Goal: Task Accomplishment & Management: Use online tool/utility

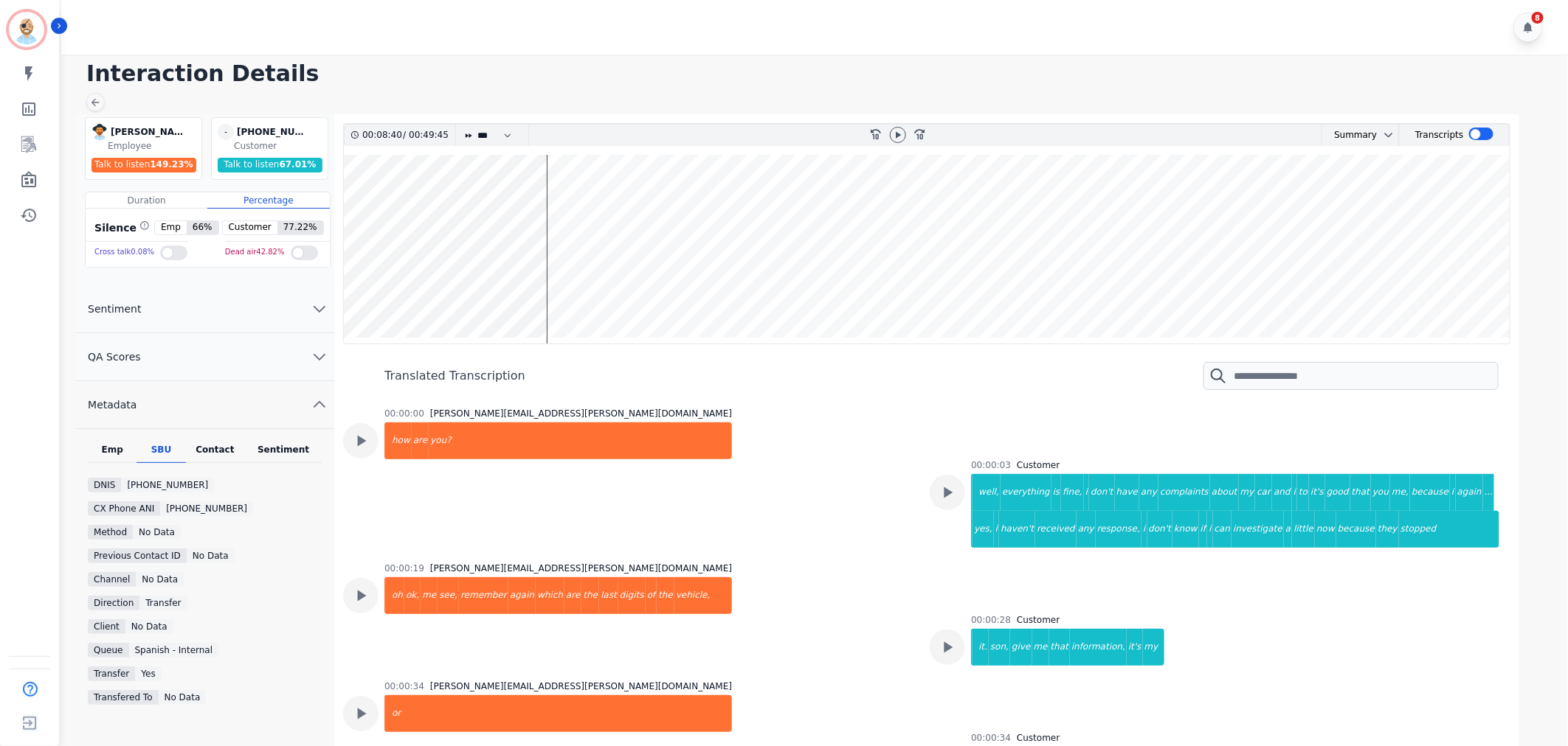
scroll to position [4050, 0]
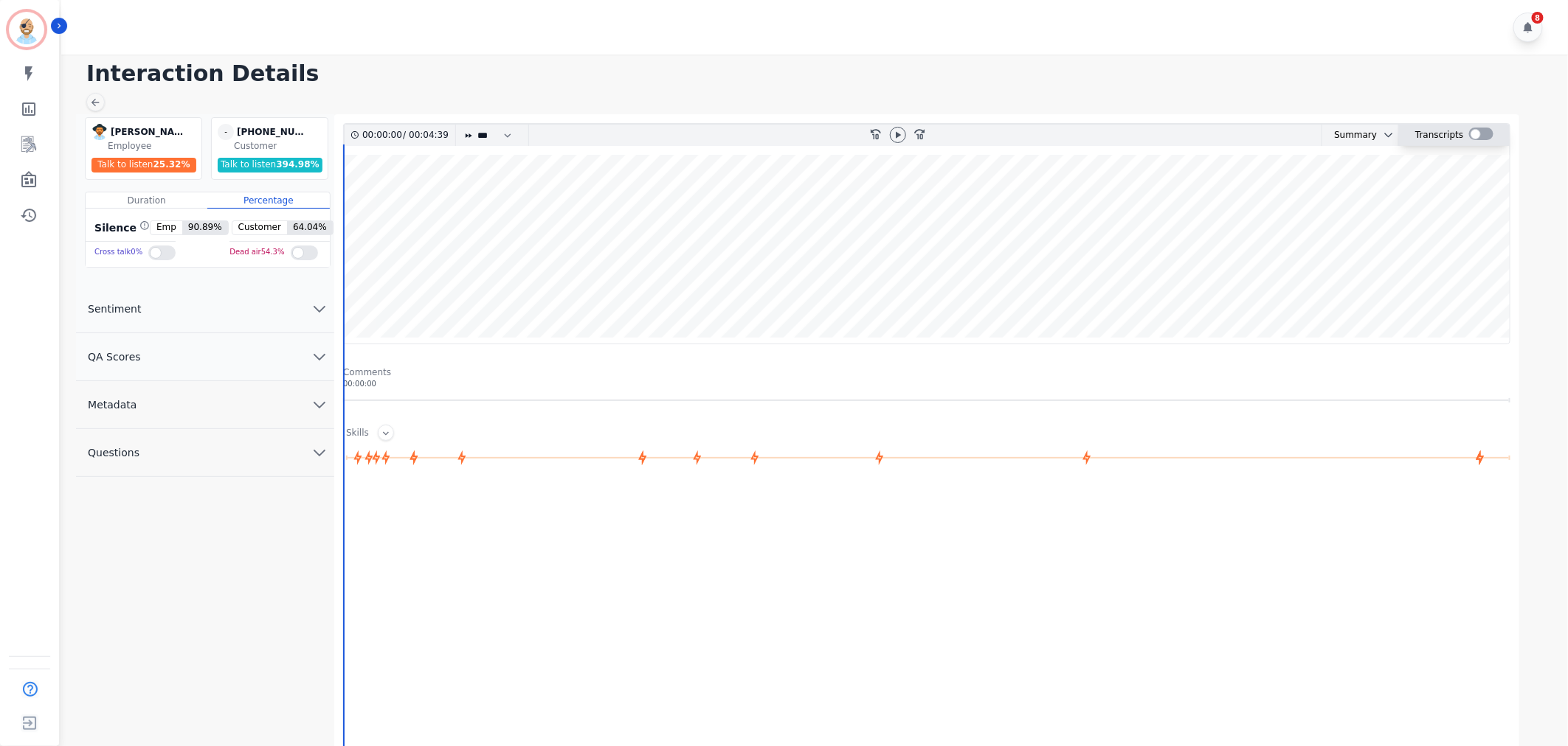
click at [1481, 135] on div at bounding box center [1481, 134] width 24 height 12
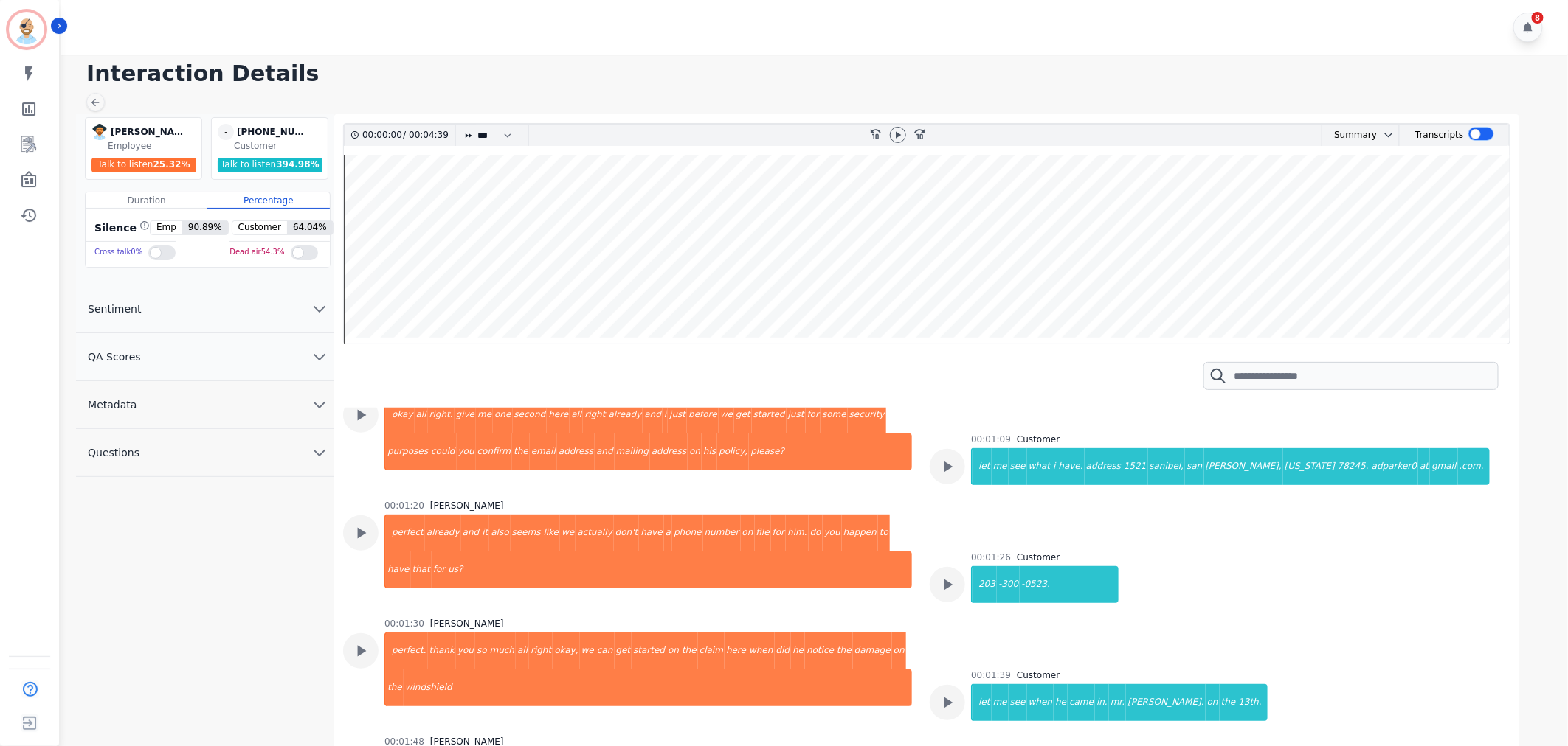
scroll to position [655, 0]
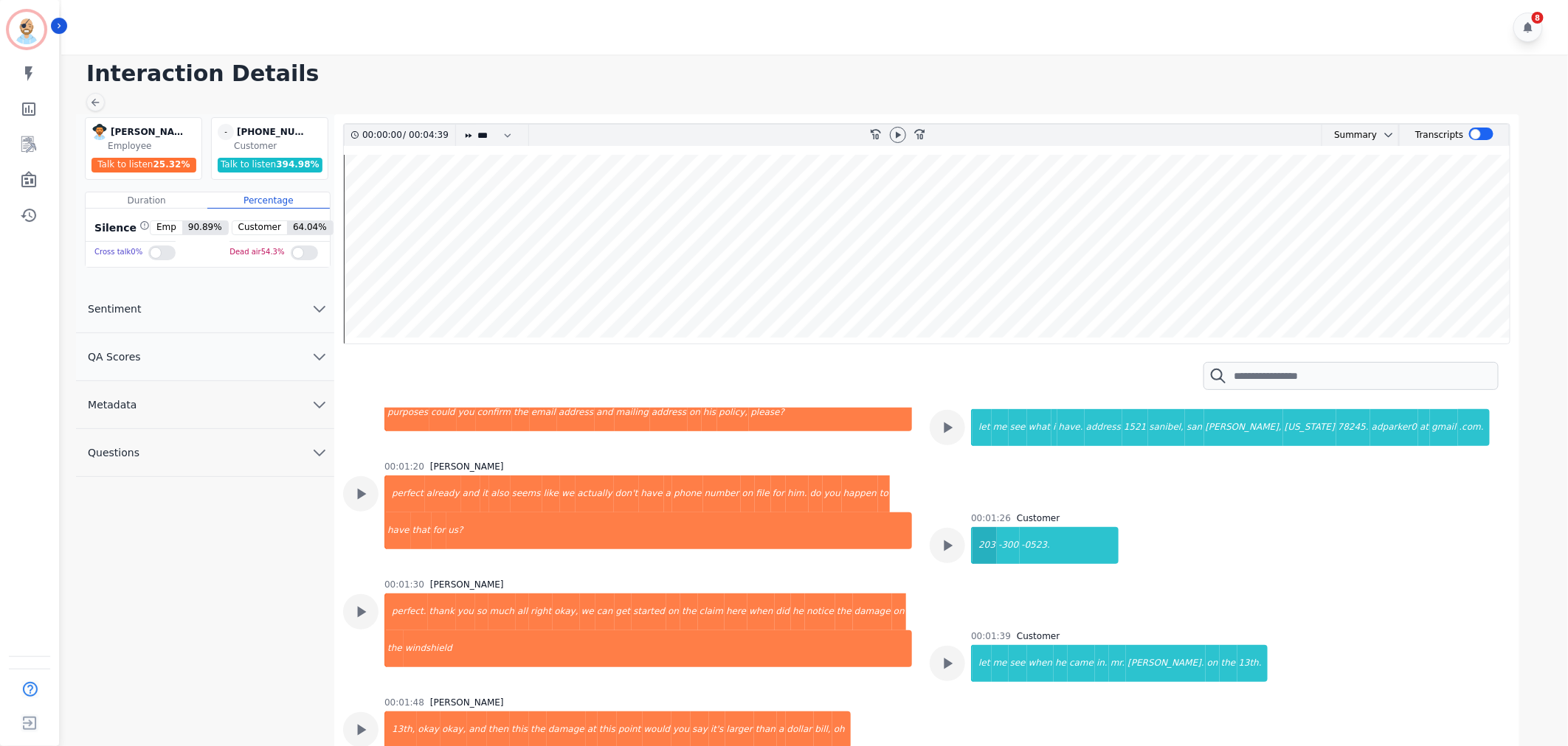
drag, startPoint x: 1054, startPoint y: 544, endPoint x: 976, endPoint y: 545, distance: 78.0
click at [976, 545] on div "203 -300 -0523." at bounding box center [1045, 545] width 148 height 36
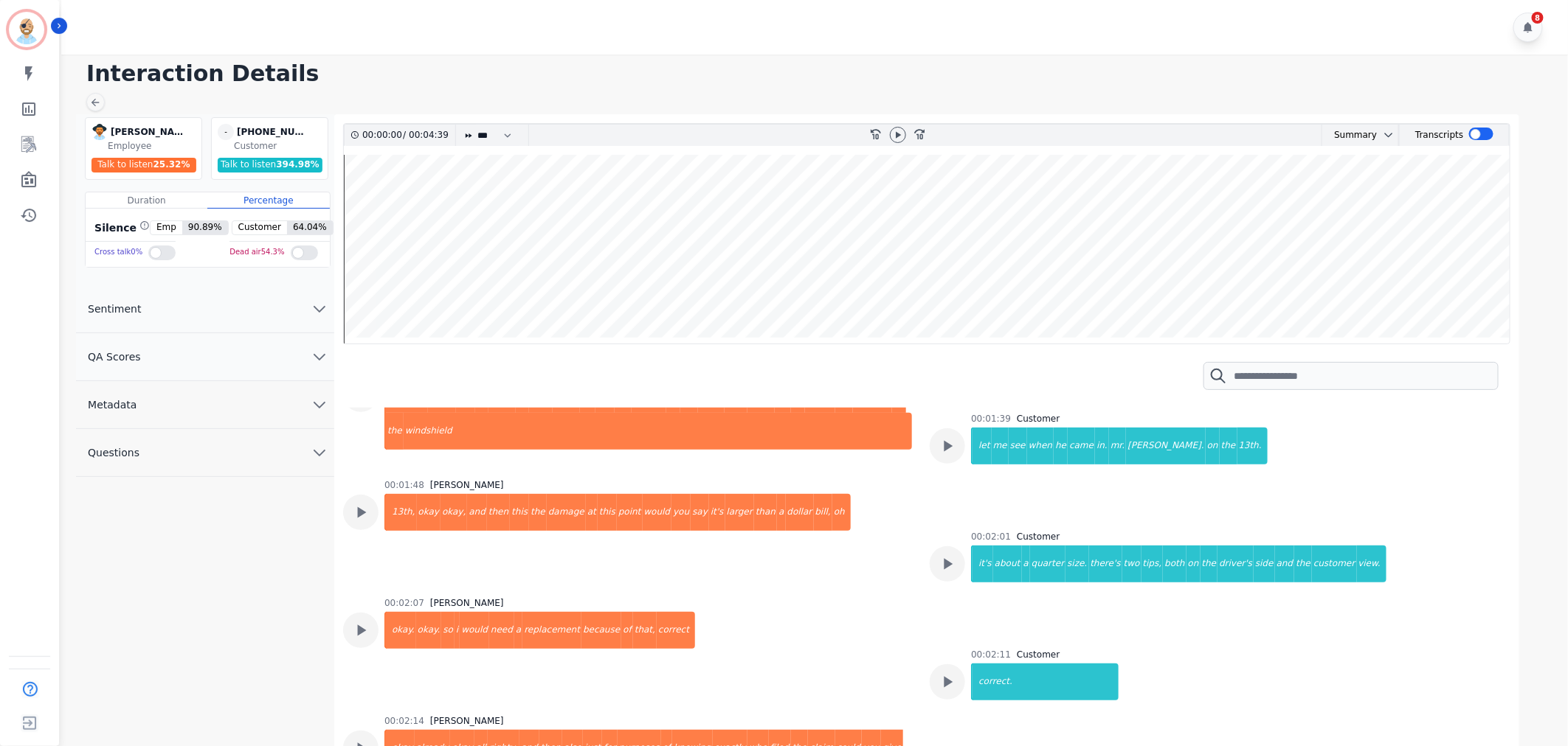
scroll to position [901, 0]
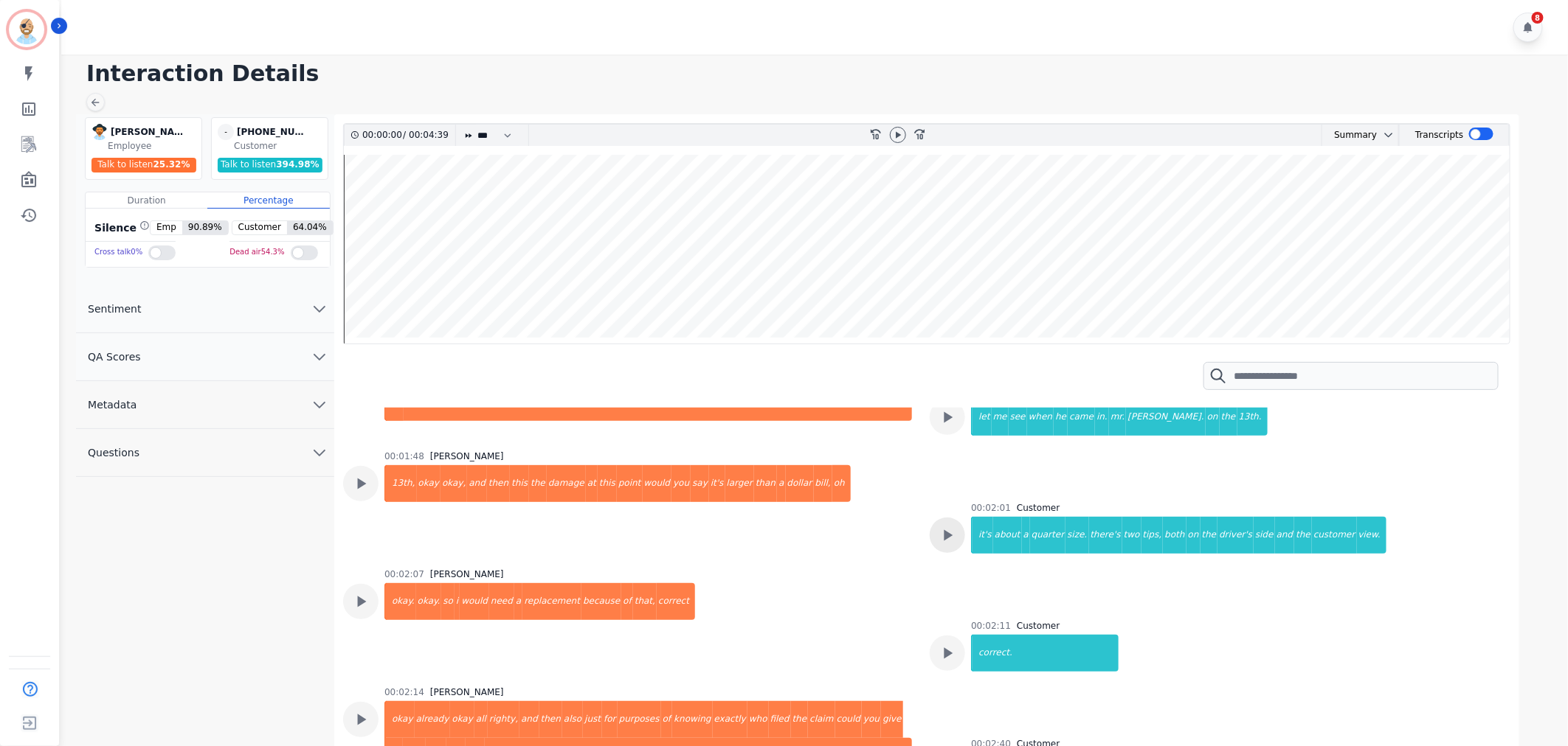
click at [944, 533] on icon at bounding box center [949, 536] width 9 height 11
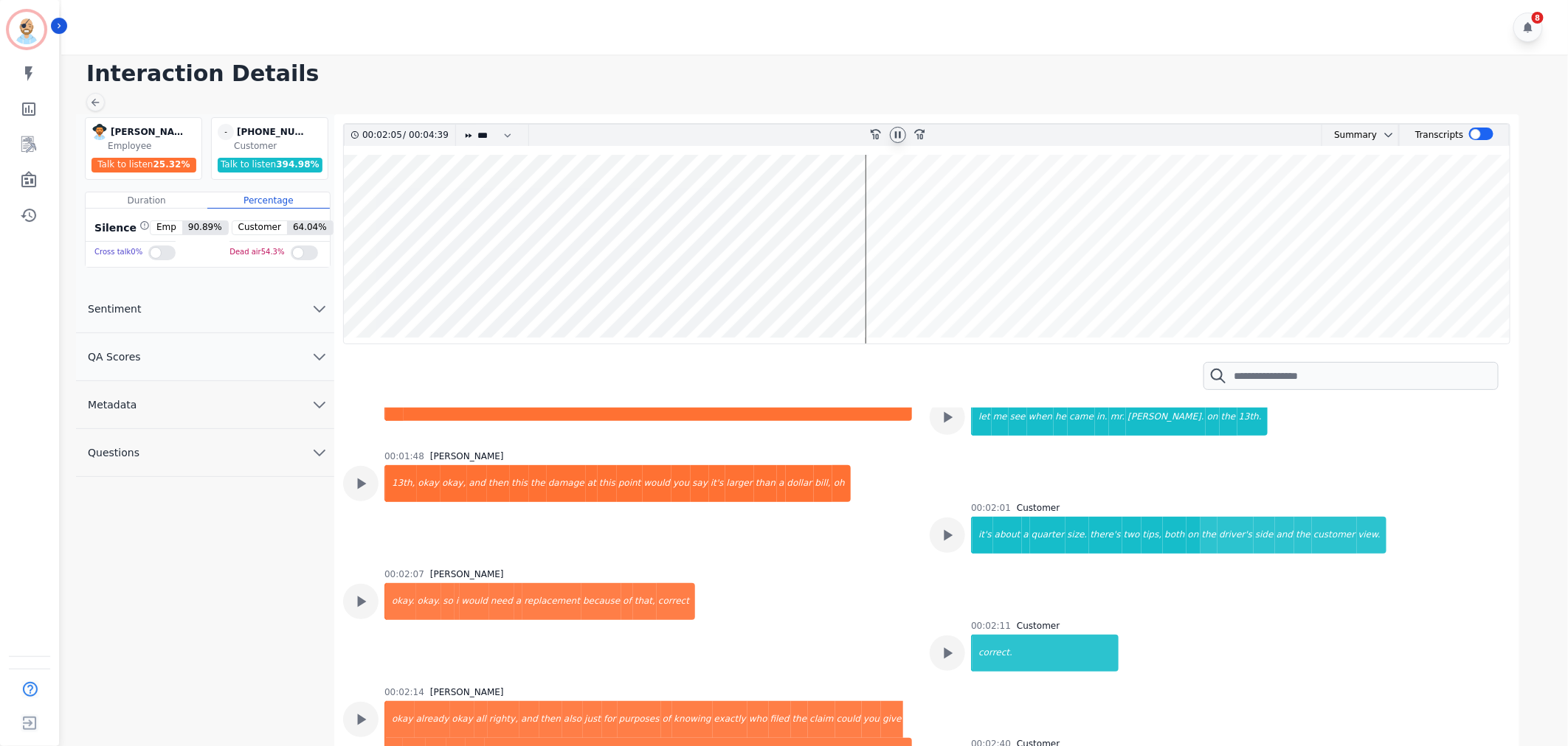
click at [893, 135] on icon at bounding box center [898, 135] width 12 height 12
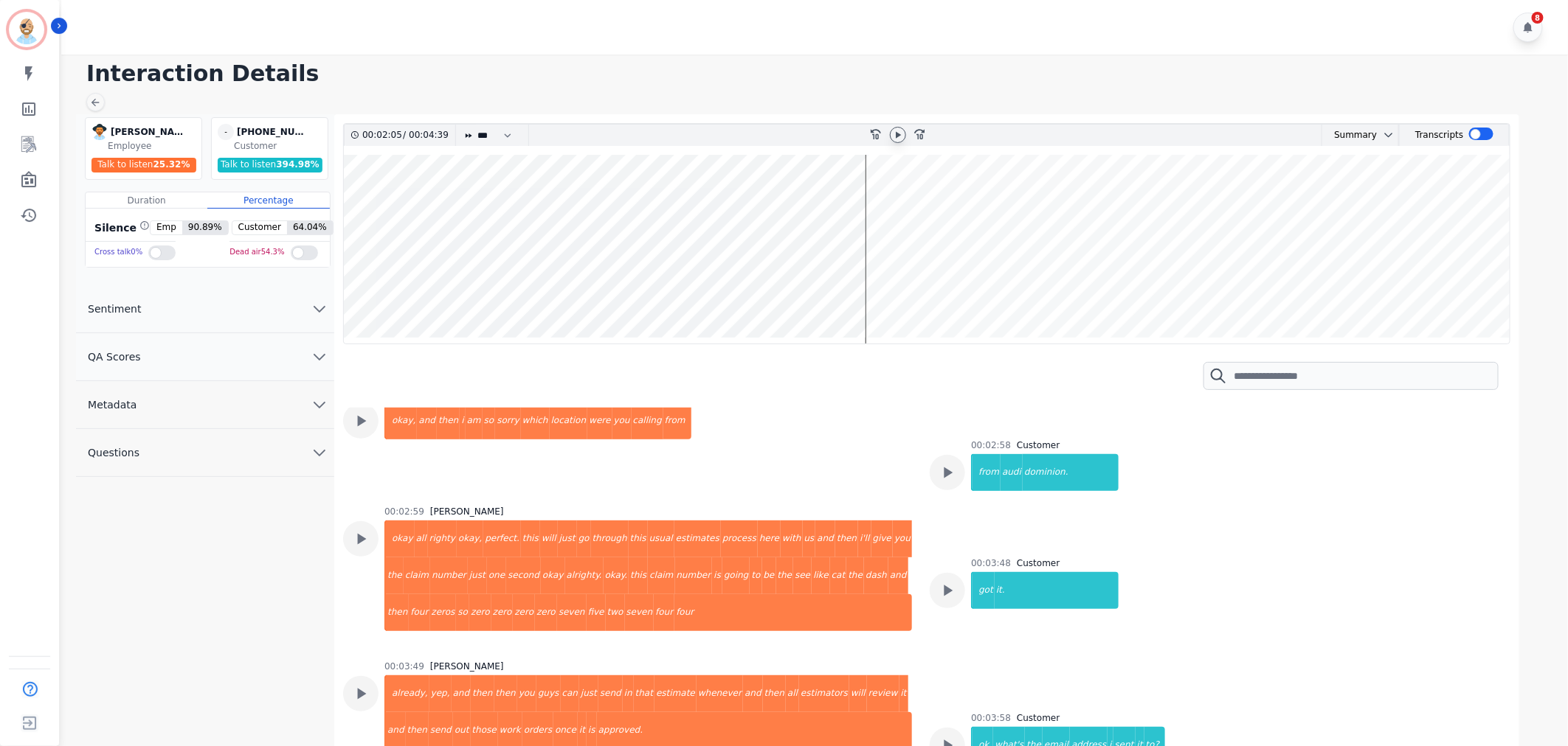
scroll to position [1475, 0]
